Goal: Transaction & Acquisition: Purchase product/service

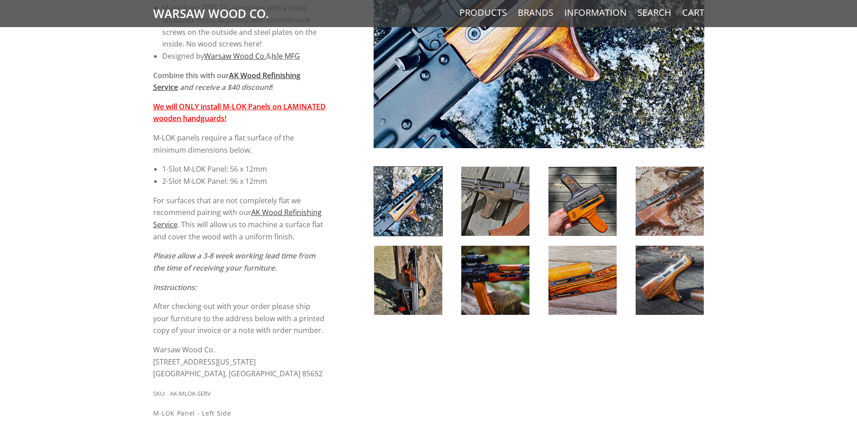
scroll to position [316, 0]
click at [417, 219] on img at bounding box center [408, 200] width 68 height 69
click at [482, 205] on img at bounding box center [495, 200] width 68 height 69
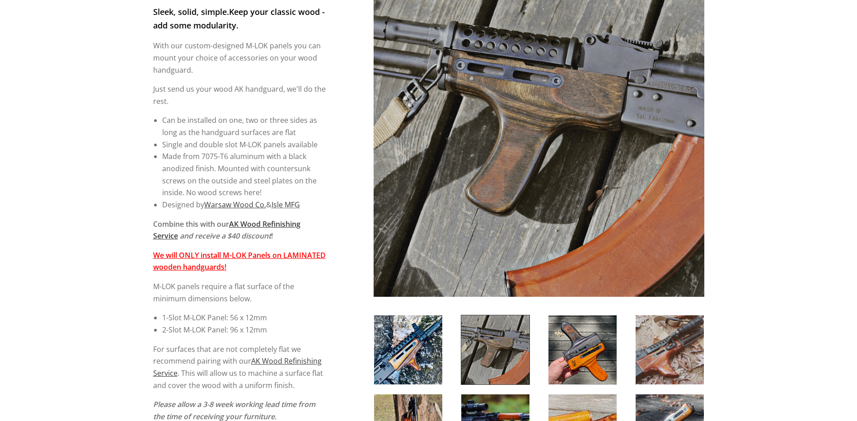
scroll to position [181, 0]
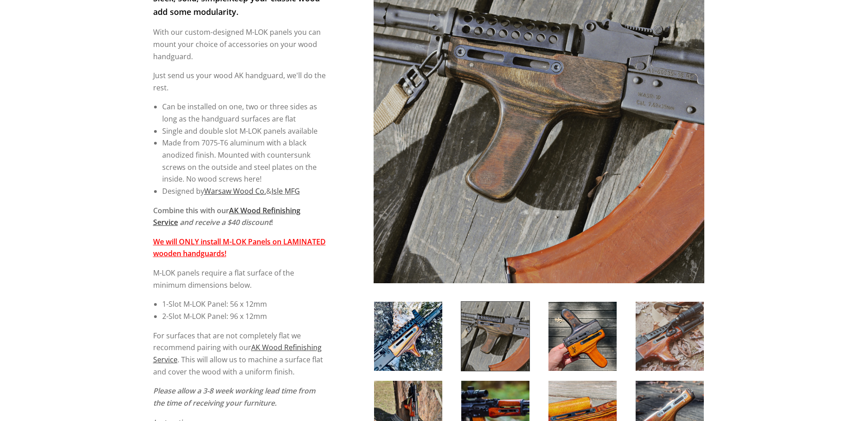
click at [586, 328] on img at bounding box center [583, 336] width 68 height 69
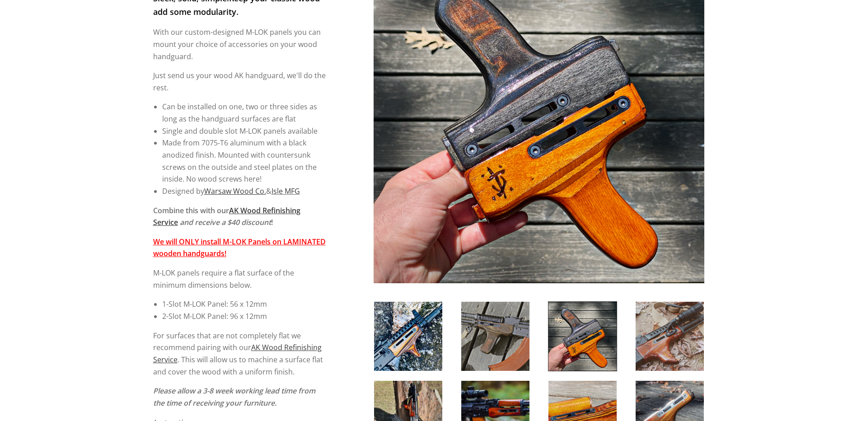
click at [655, 344] on img at bounding box center [670, 336] width 68 height 69
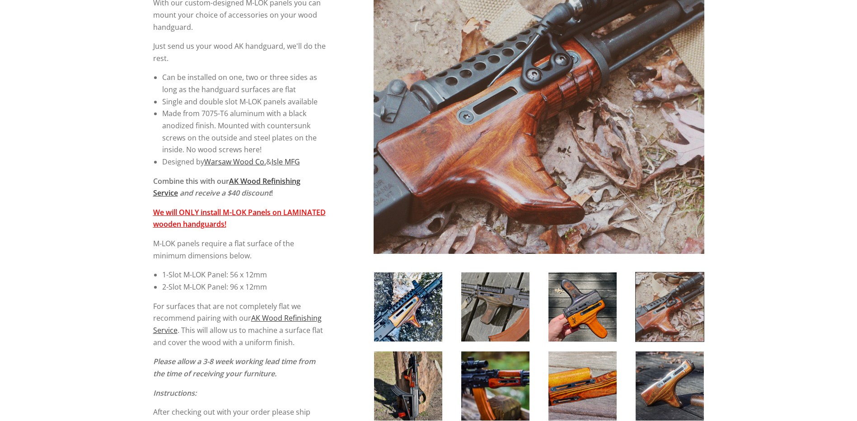
scroll to position [226, 0]
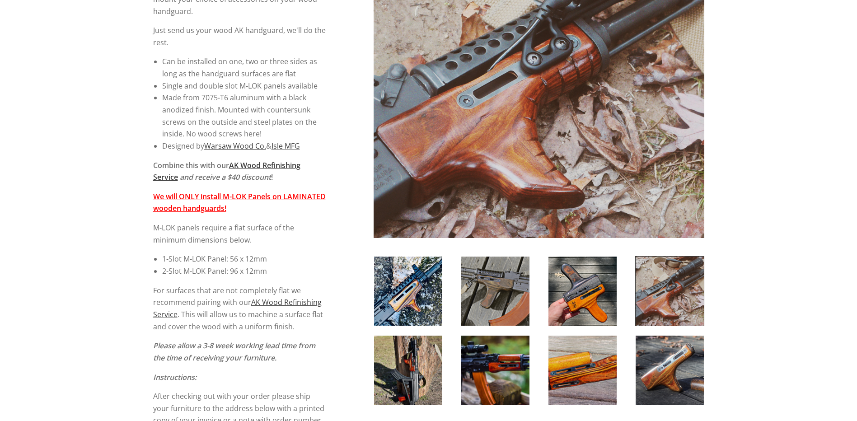
click at [426, 369] on img at bounding box center [408, 370] width 68 height 69
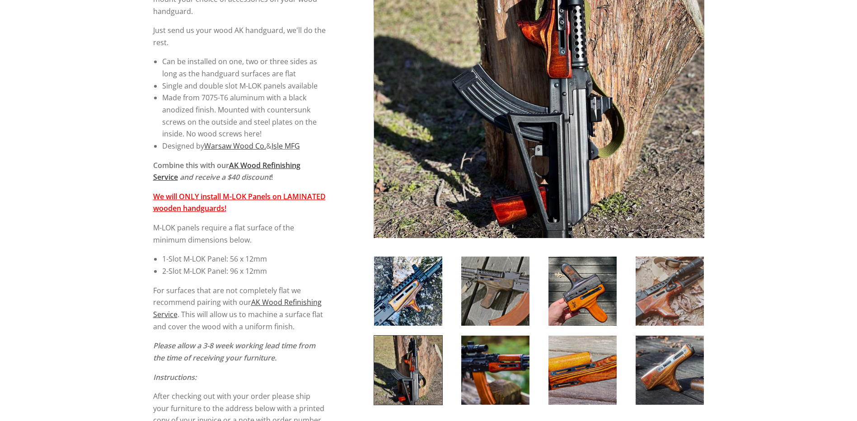
click at [470, 367] on img at bounding box center [495, 370] width 68 height 69
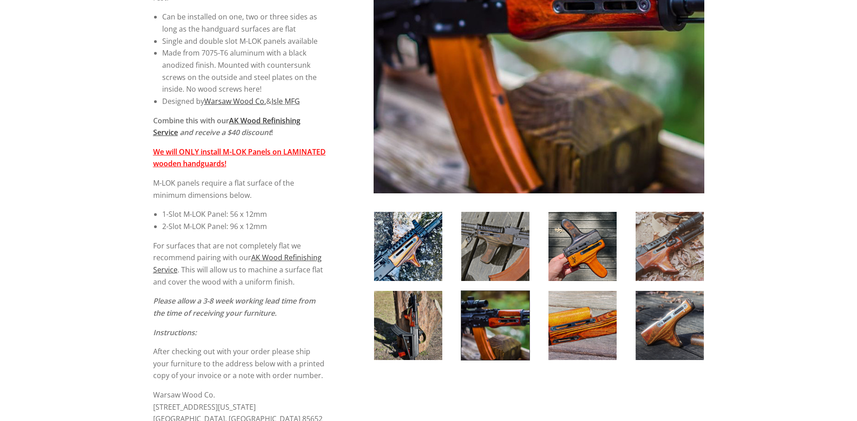
scroll to position [271, 0]
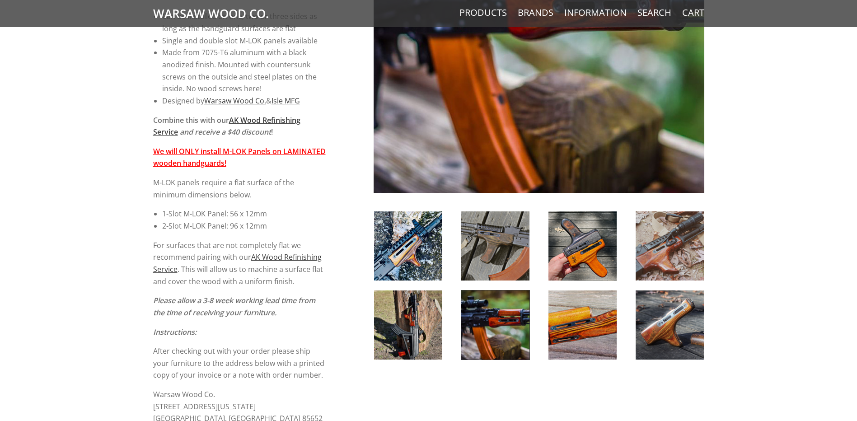
click at [479, 325] on img at bounding box center [495, 325] width 68 height 69
click at [495, 322] on img at bounding box center [495, 325] width 68 height 69
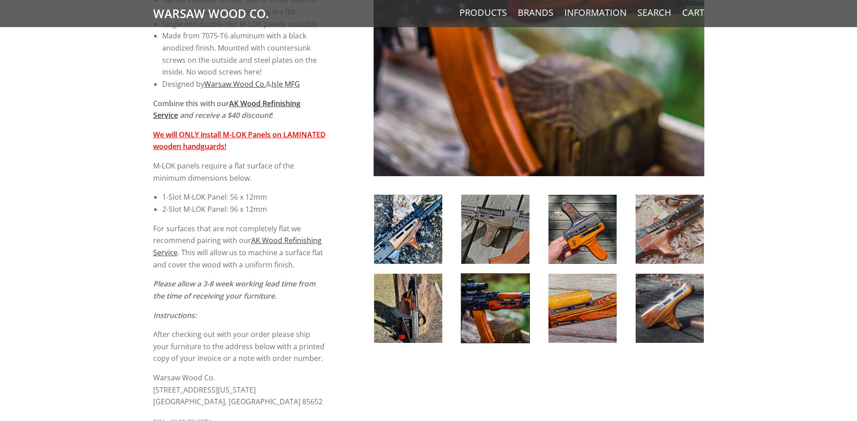
scroll to position [316, 0]
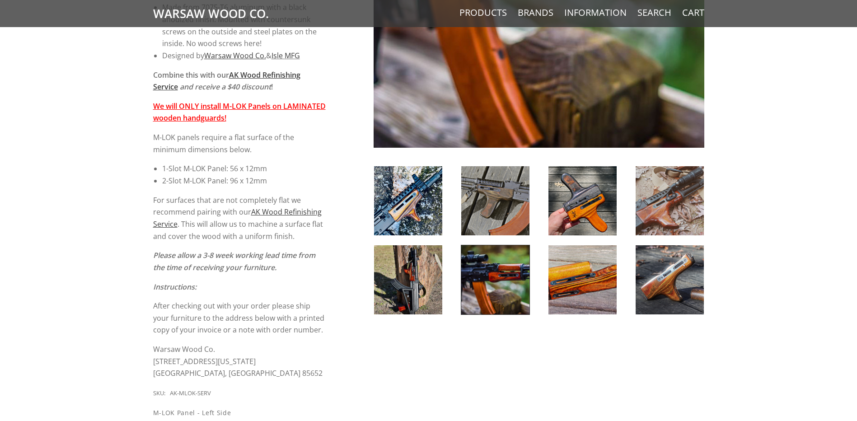
click at [653, 287] on img at bounding box center [670, 279] width 68 height 69
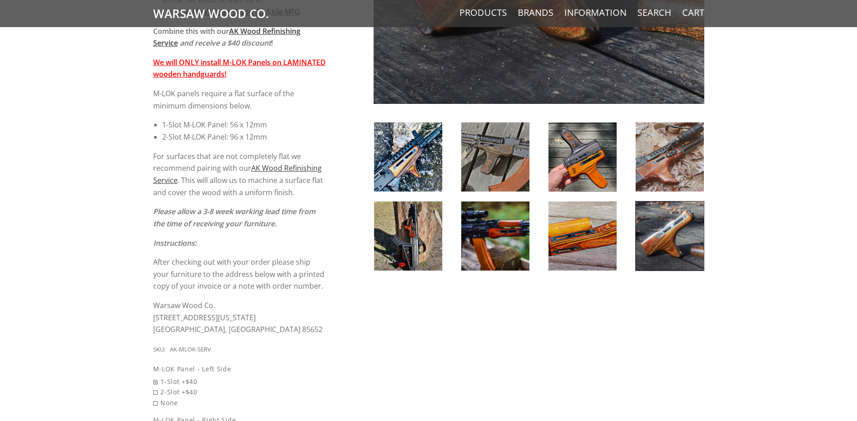
scroll to position [362, 0]
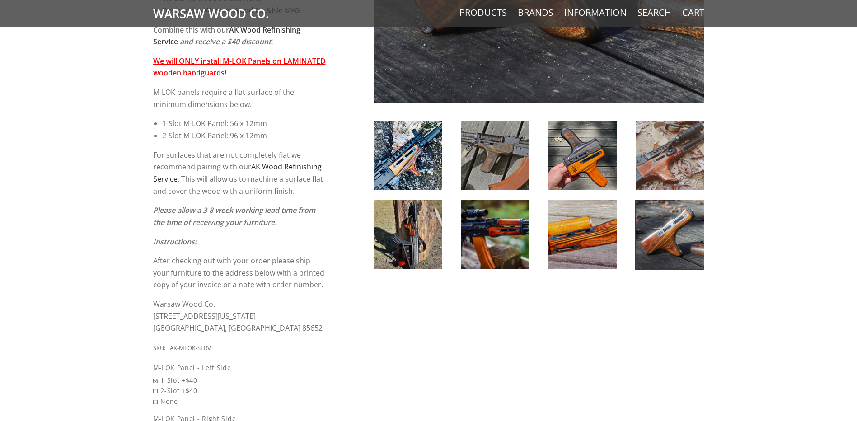
click at [283, 167] on span "AK Wood Refinishing Service" at bounding box center [237, 173] width 169 height 22
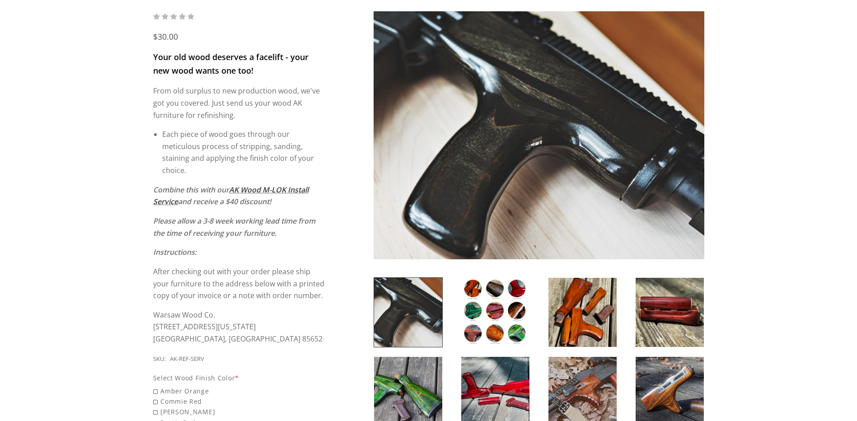
scroll to position [136, 0]
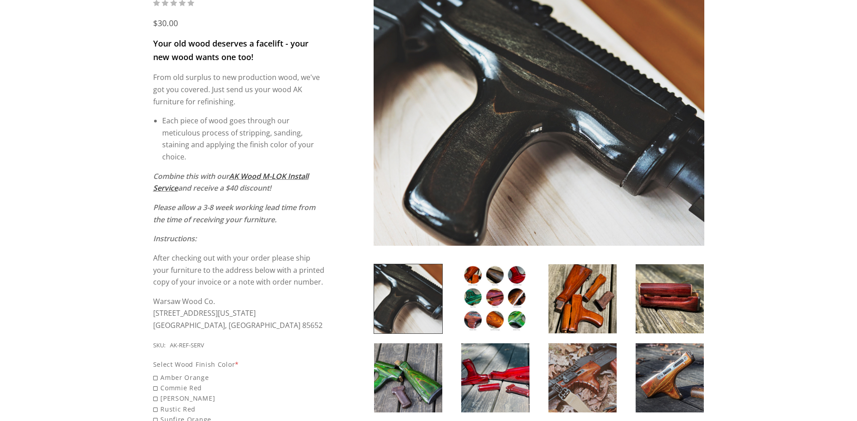
click at [486, 287] on img at bounding box center [495, 298] width 68 height 69
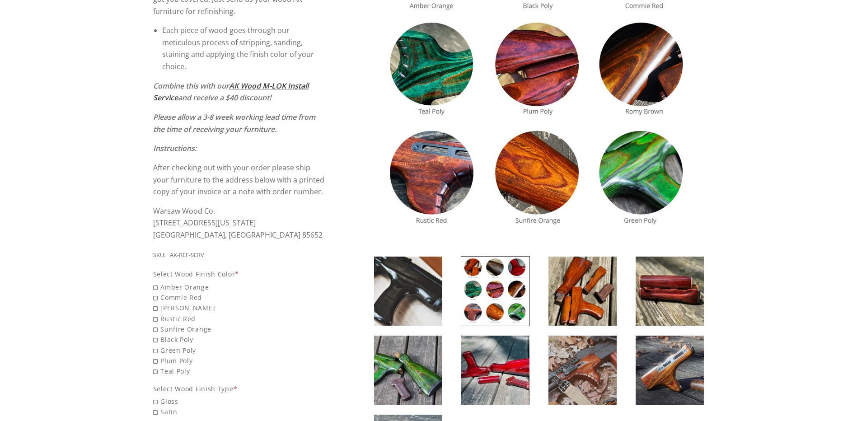
scroll to position [271, 0]
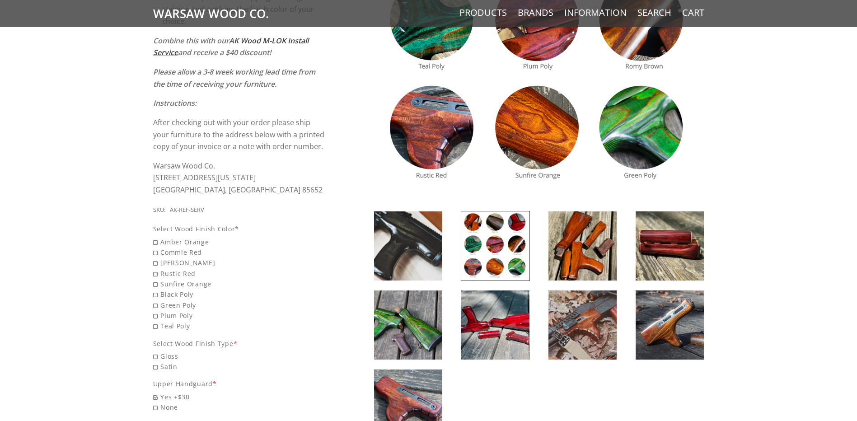
click at [588, 253] on img at bounding box center [583, 245] width 68 height 69
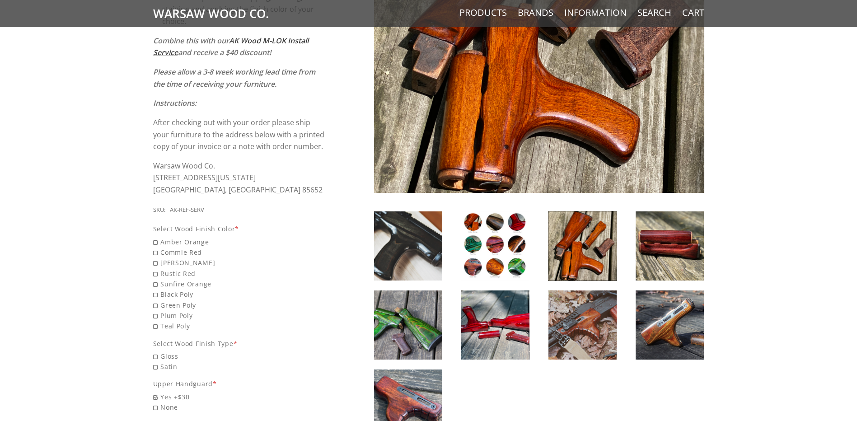
click at [648, 255] on img at bounding box center [670, 245] width 68 height 69
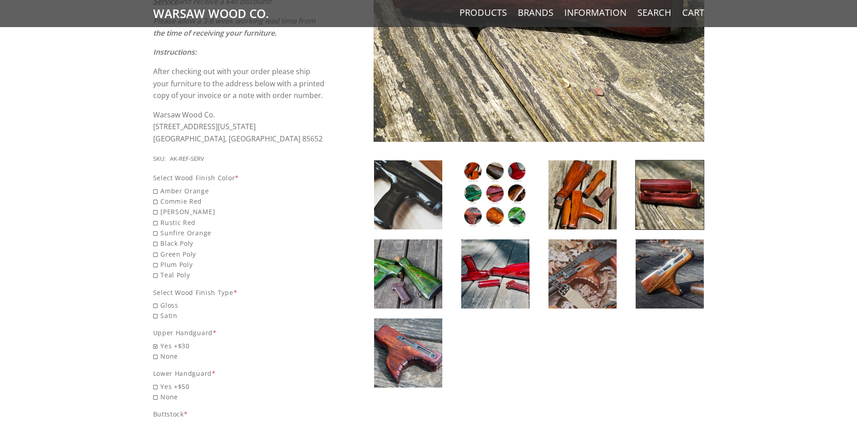
scroll to position [362, 0]
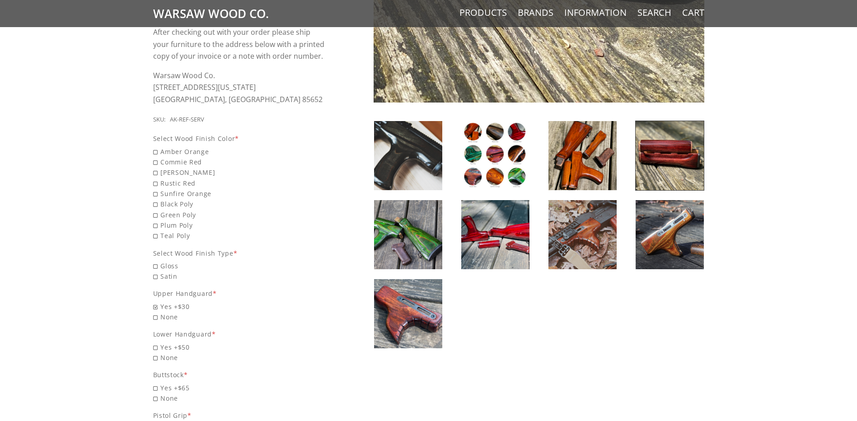
click at [389, 245] on img at bounding box center [408, 234] width 68 height 69
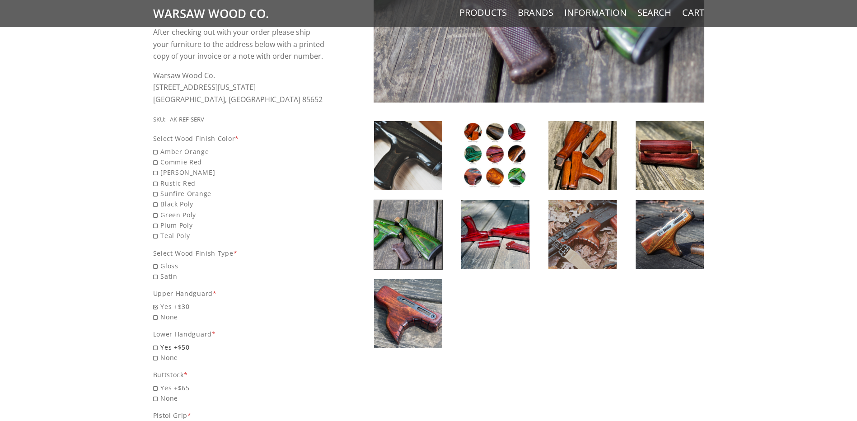
scroll to position [407, 0]
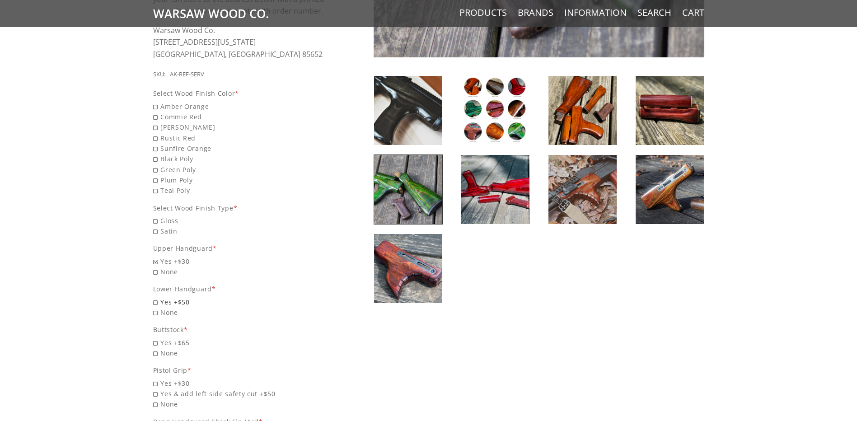
click at [155, 303] on span "Yes +$50" at bounding box center [239, 302] width 173 height 10
click at [155, 297] on input "Yes +$50" at bounding box center [216, 297] width 127 height 0
radio input "true"
click at [156, 343] on span "Yes +$65" at bounding box center [239, 343] width 173 height 10
click at [156, 338] on input "Yes +$65" at bounding box center [216, 338] width 127 height 0
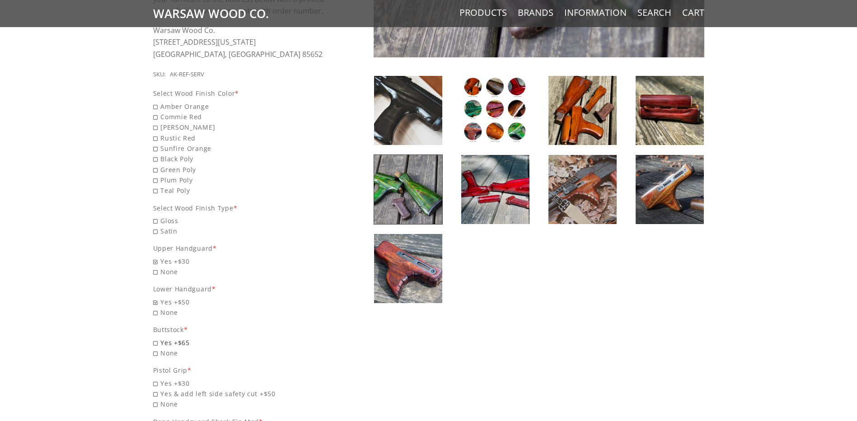
radio input "true"
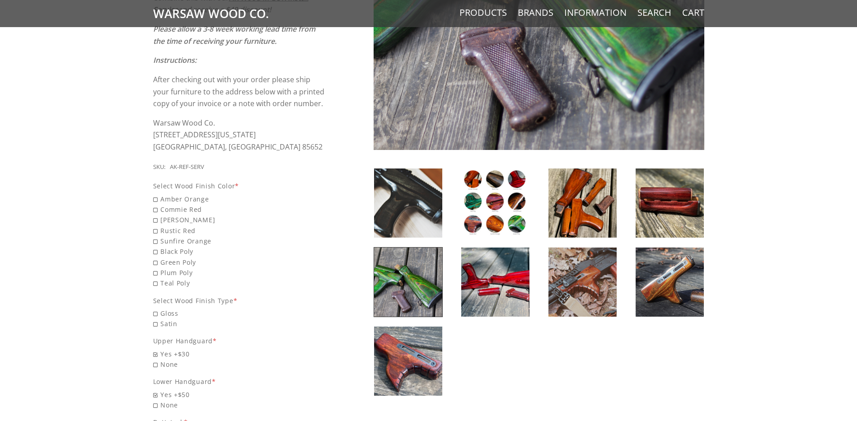
scroll to position [316, 0]
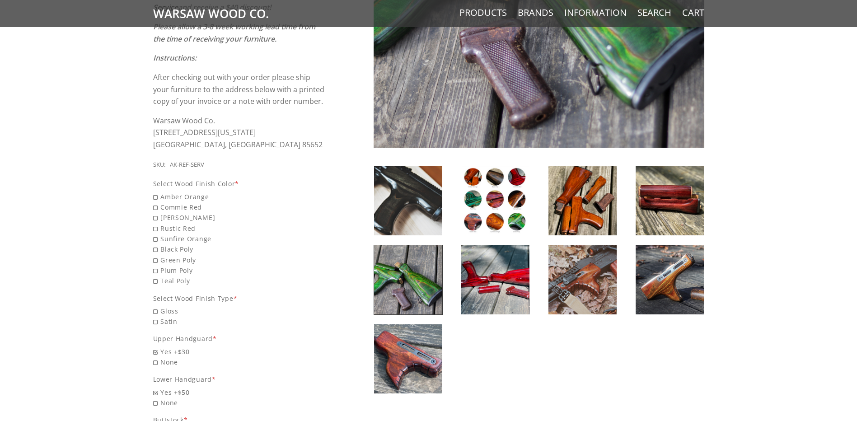
click at [488, 292] on img at bounding box center [495, 279] width 68 height 69
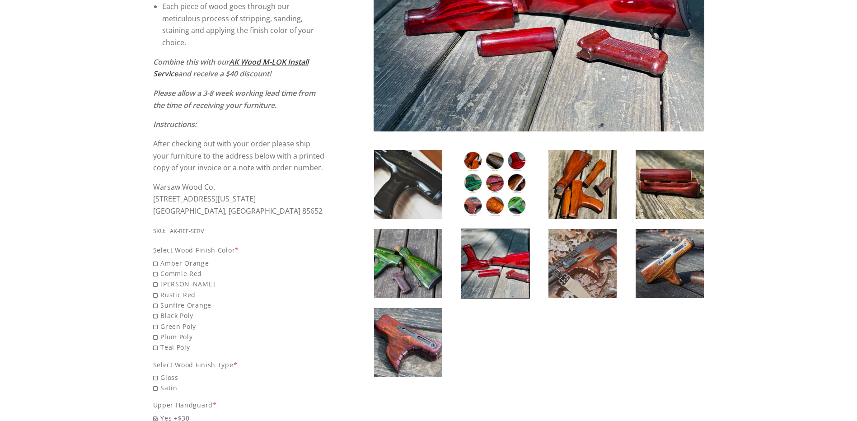
scroll to position [136, 0]
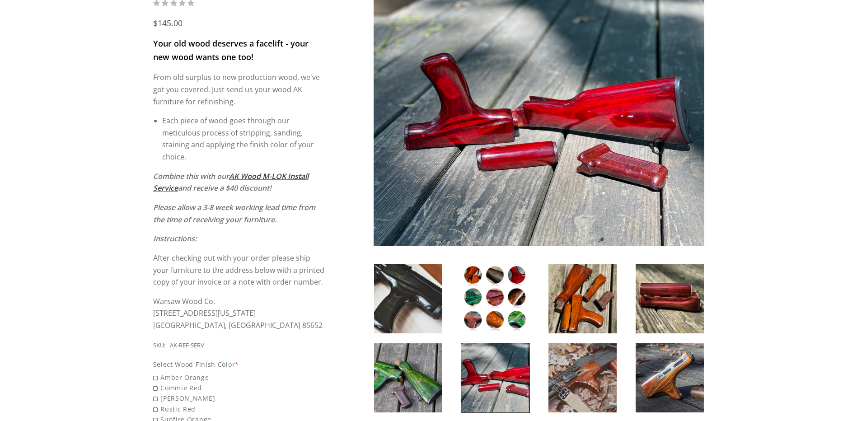
click at [419, 299] on img at bounding box center [408, 298] width 68 height 69
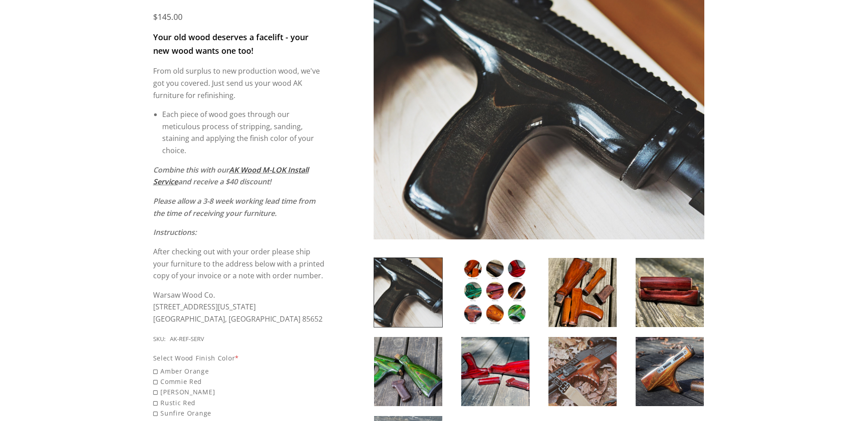
scroll to position [181, 0]
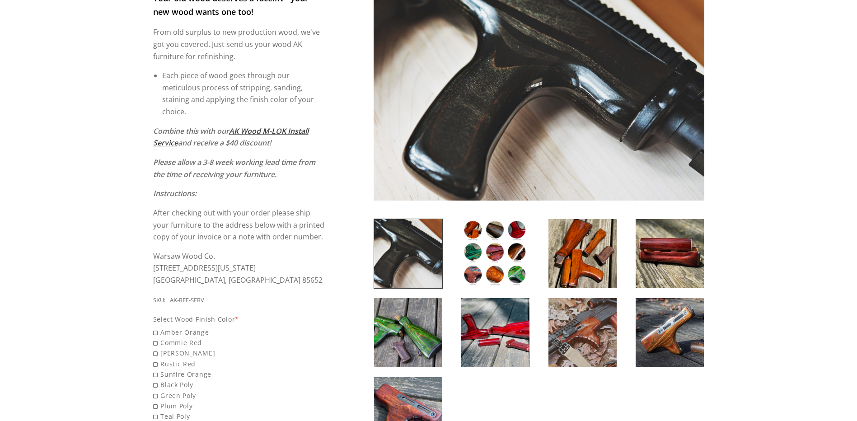
click at [492, 230] on img at bounding box center [495, 253] width 68 height 69
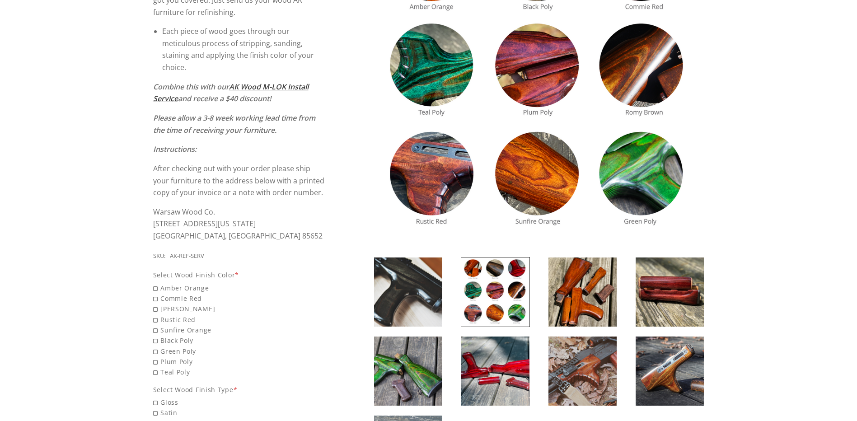
scroll to position [226, 0]
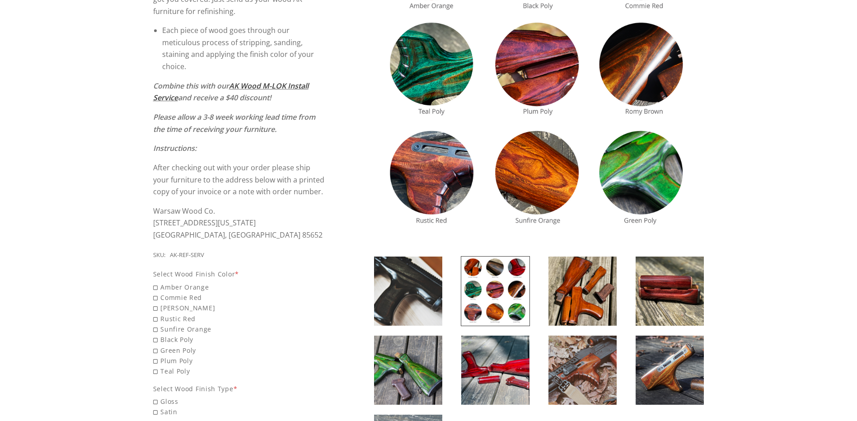
click at [420, 289] on img at bounding box center [408, 291] width 68 height 69
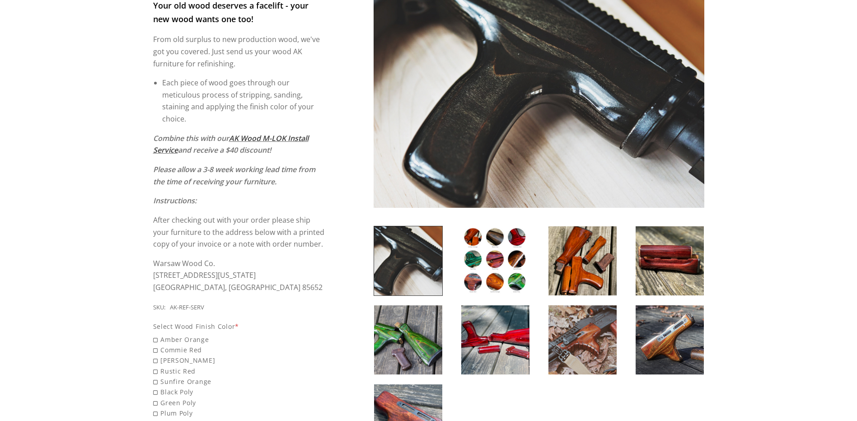
scroll to position [181, 0]
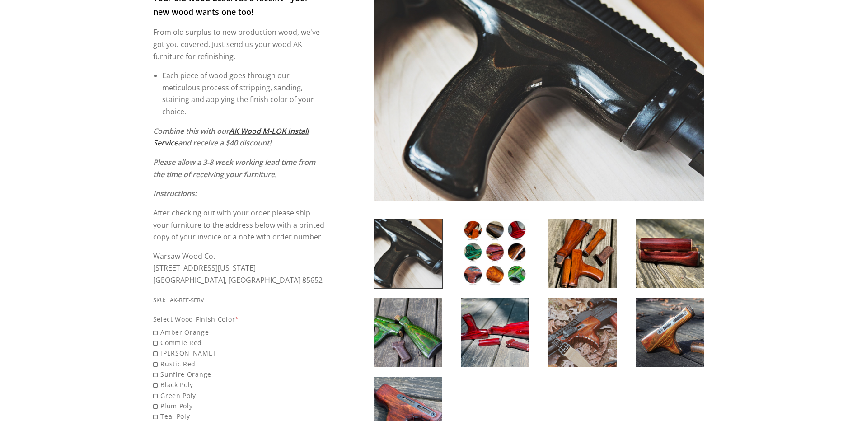
click at [513, 246] on img at bounding box center [495, 253] width 68 height 69
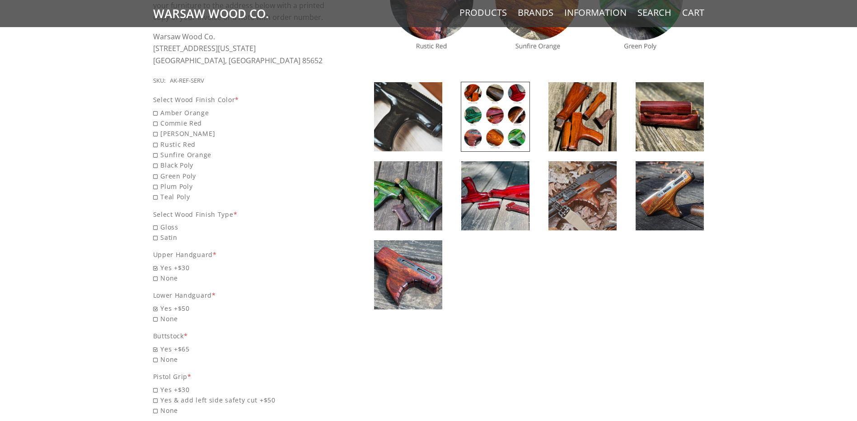
scroll to position [407, 0]
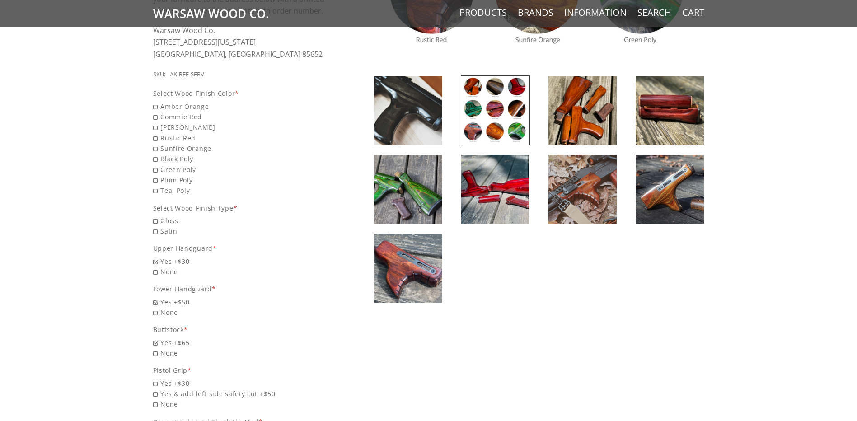
click at [414, 198] on img at bounding box center [408, 189] width 68 height 69
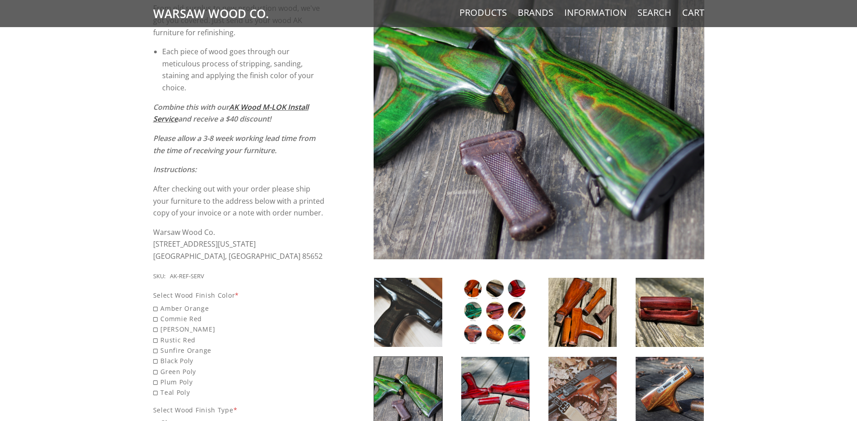
scroll to position [136, 0]
